Goal: Transaction & Acquisition: Obtain resource

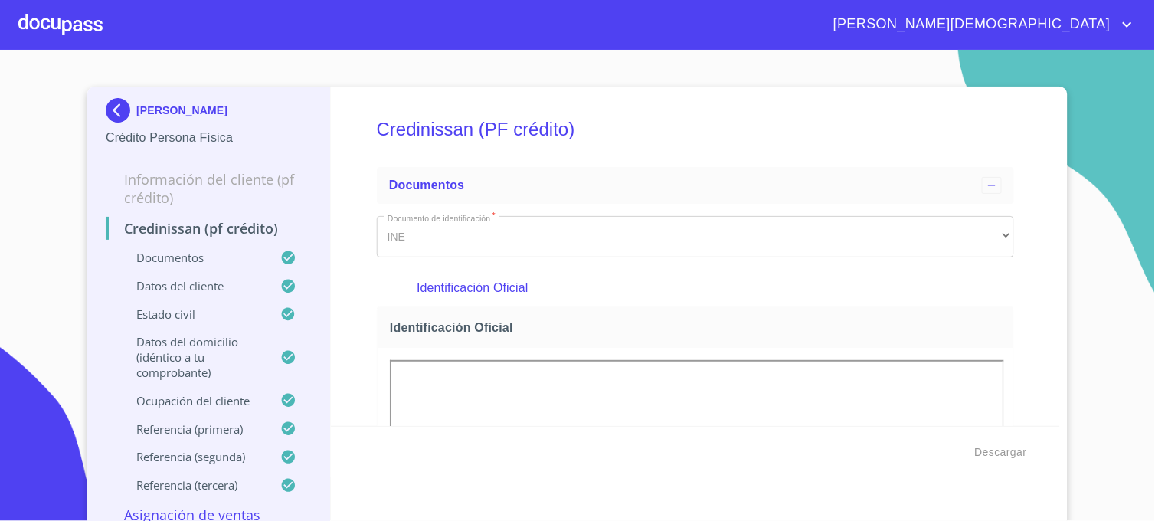
click at [116, 113] on img at bounding box center [121, 110] width 31 height 25
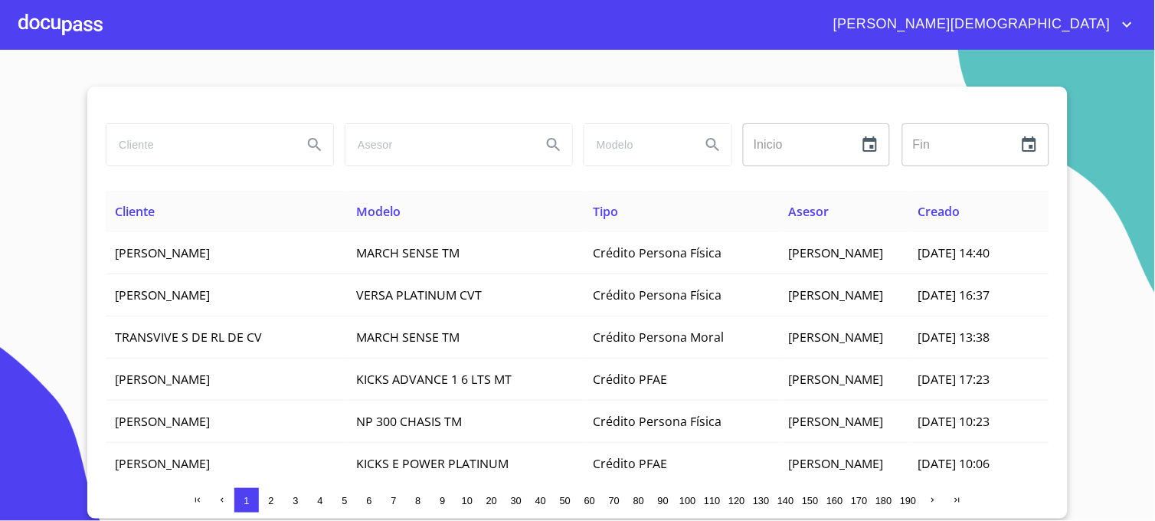
click at [139, 152] on input "search" at bounding box center [198, 144] width 184 height 41
type input "[PERSON_NAME]"
click at [323, 147] on icon "Search" at bounding box center [315, 145] width 18 height 18
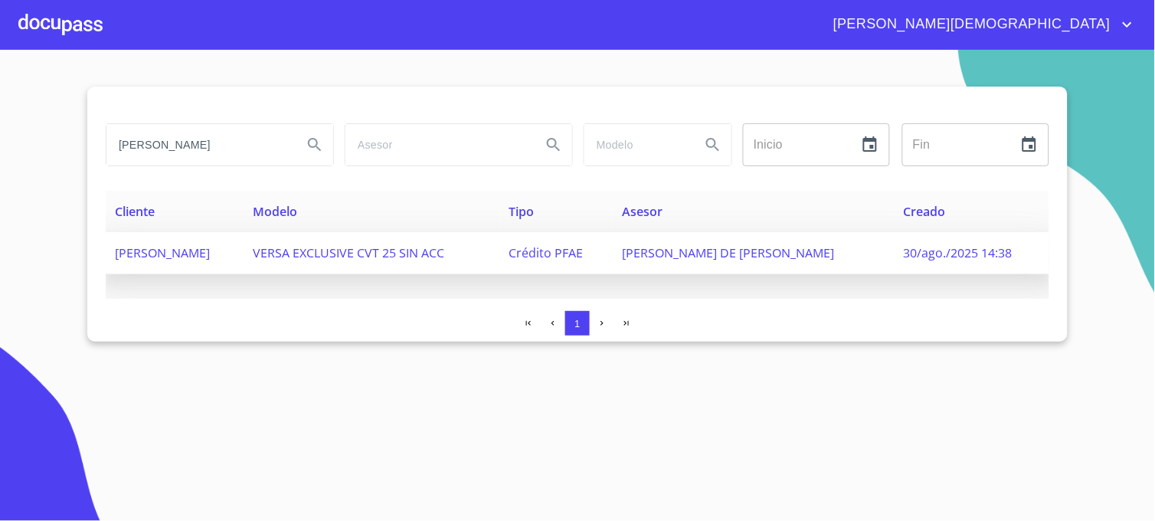
click at [813, 253] on span "[PERSON_NAME] DE [PERSON_NAME]" at bounding box center [728, 252] width 212 height 17
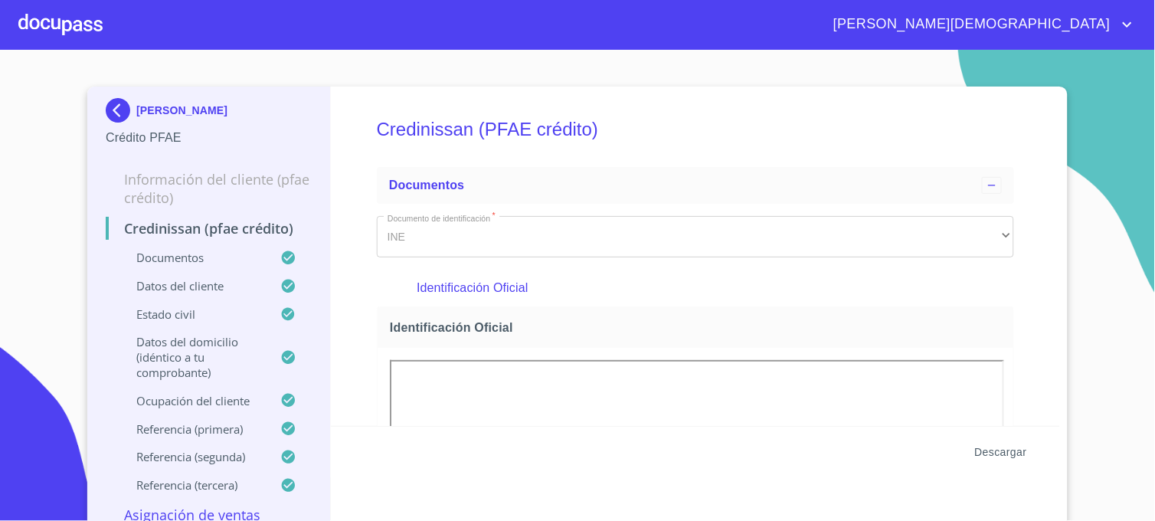
click at [1011, 453] on span "Descargar" at bounding box center [1001, 452] width 52 height 19
click at [1081, 448] on section "[PERSON_NAME] Crédito PFAE Información del cliente (PFAE crédito) Credinissan (…" at bounding box center [577, 285] width 1155 height 471
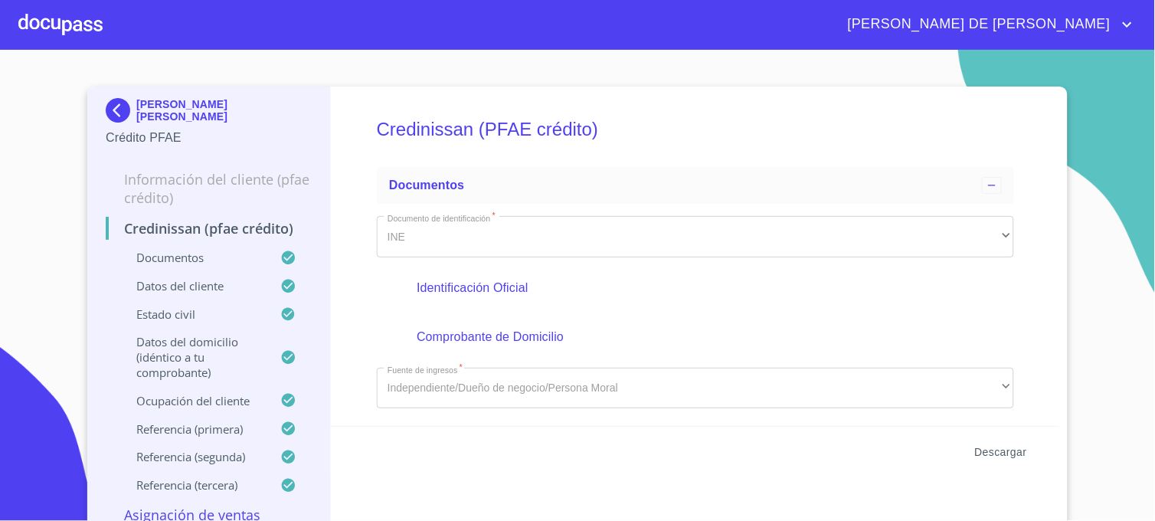
click at [1003, 453] on span "Descargar" at bounding box center [1001, 452] width 52 height 19
